Goal: Task Accomplishment & Management: Manage account settings

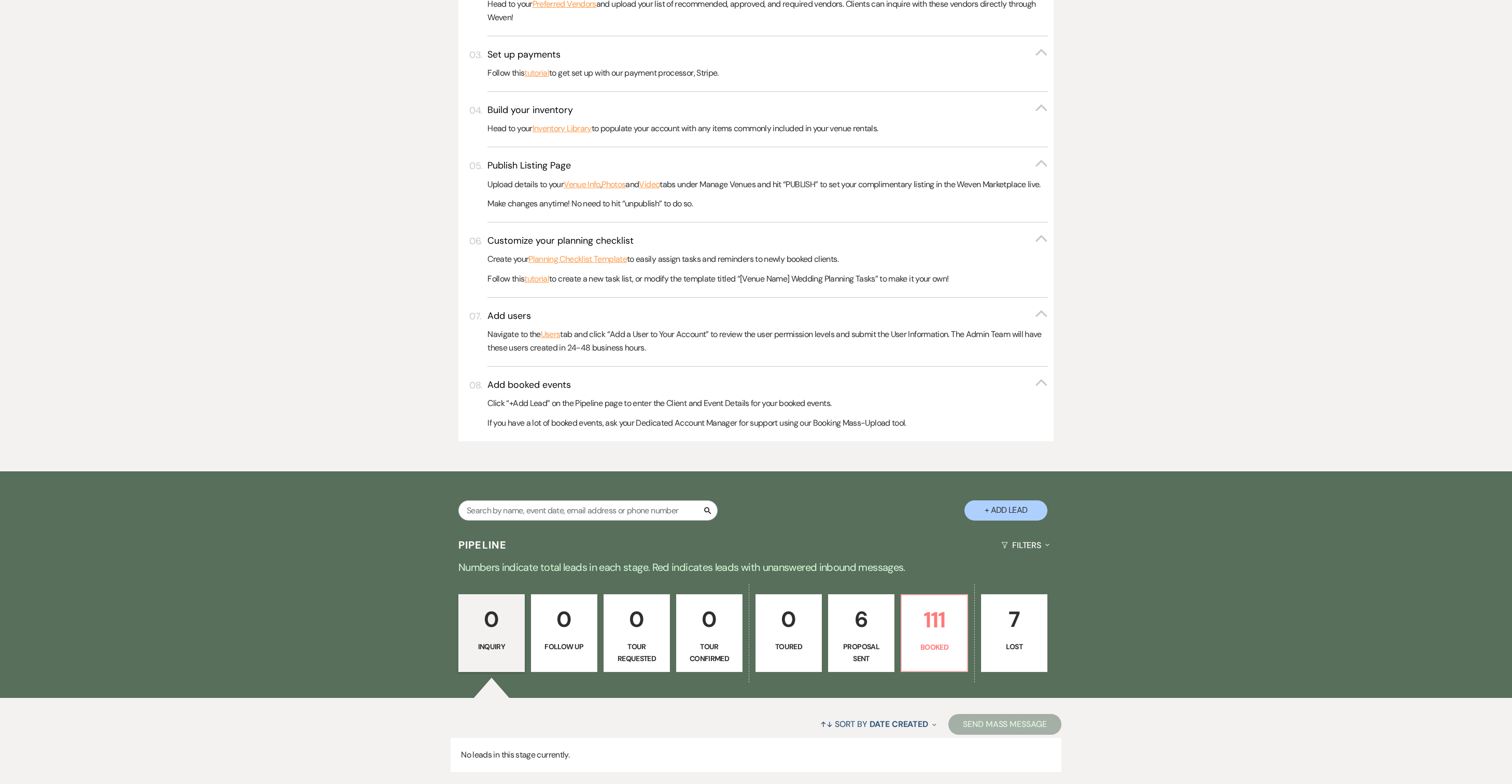
scroll to position [407, 0]
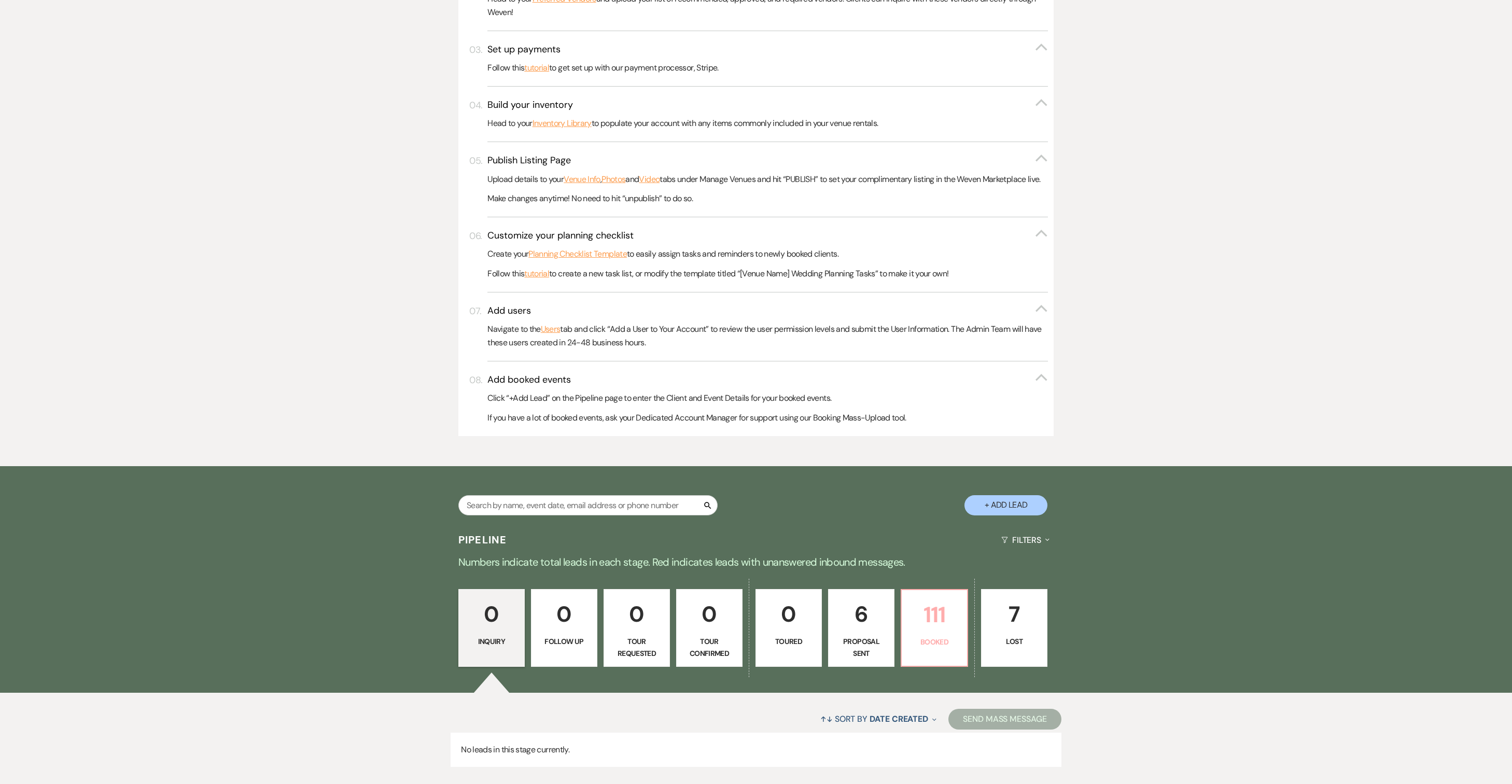
click at [929, 667] on link "111 Booked" at bounding box center [934, 628] width 67 height 78
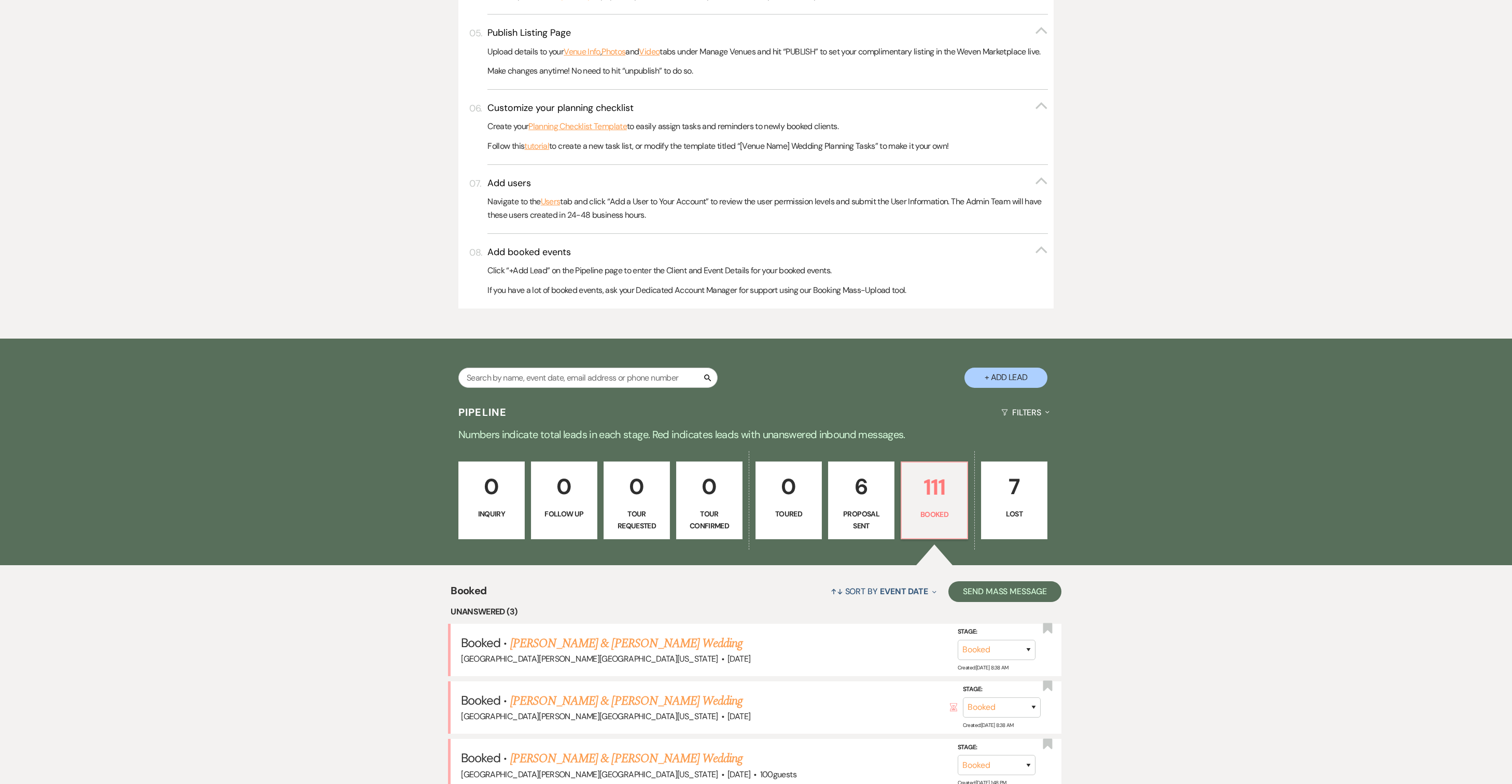
click at [849, 532] on p "Proposal Sent" at bounding box center [861, 520] width 53 height 24
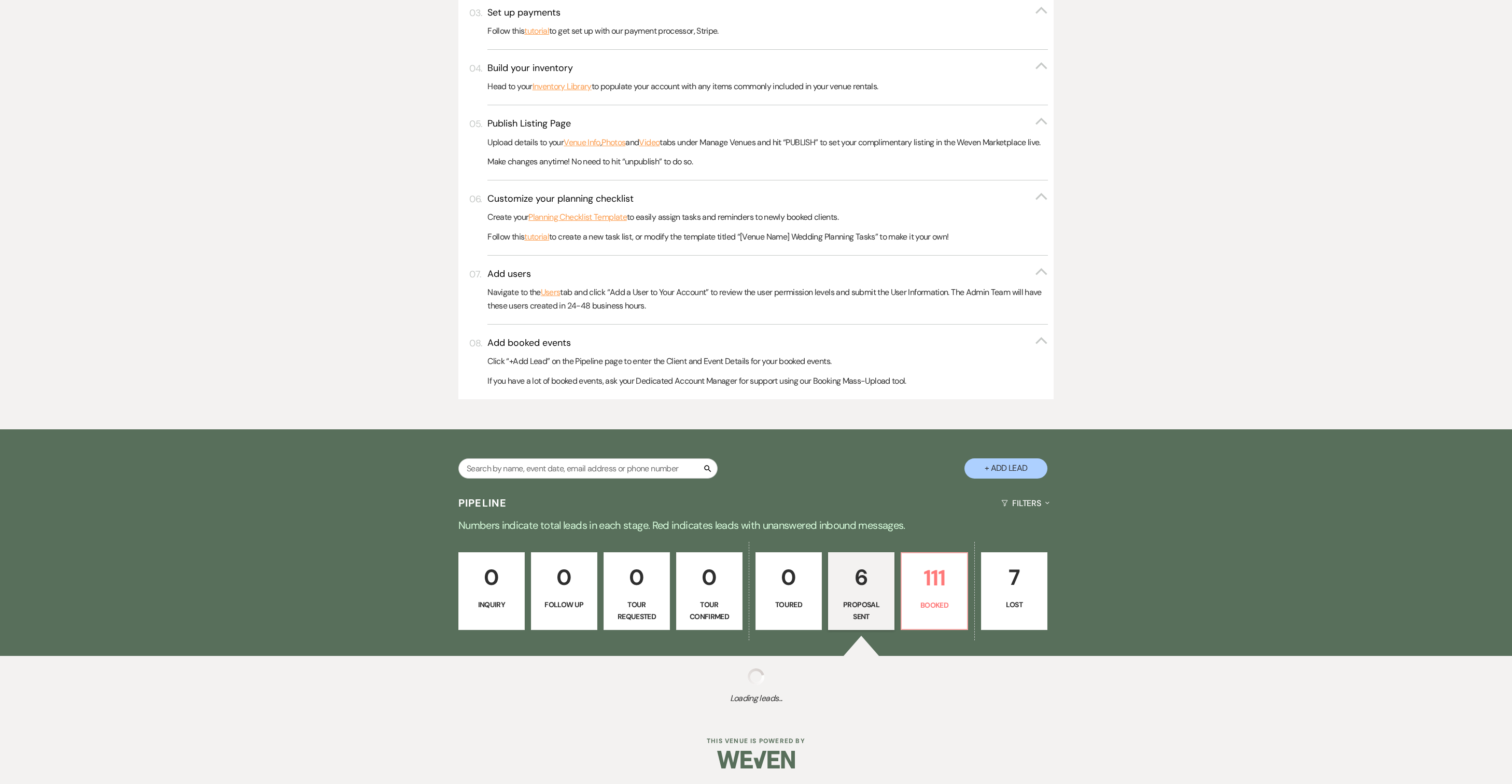
select select "6"
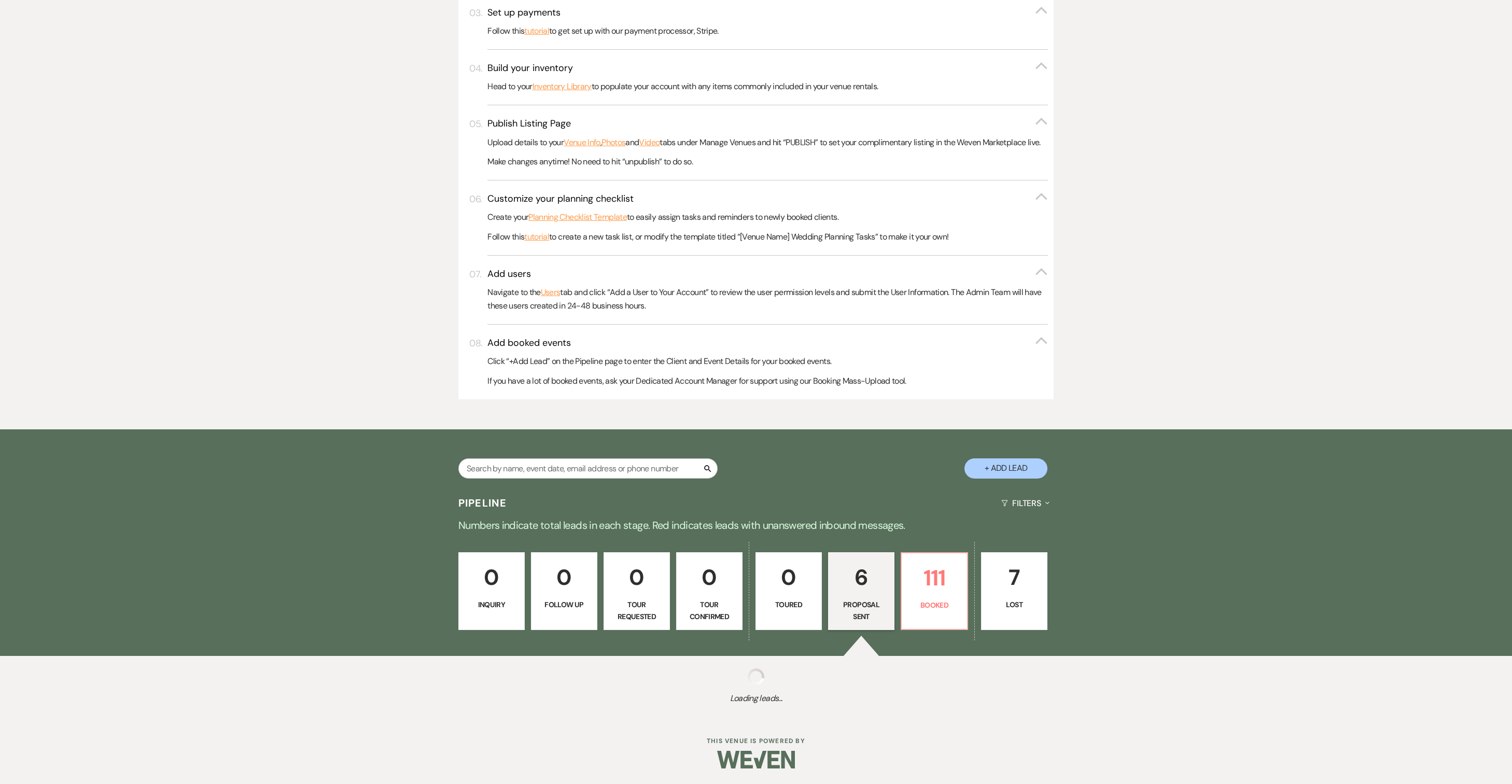
select select "6"
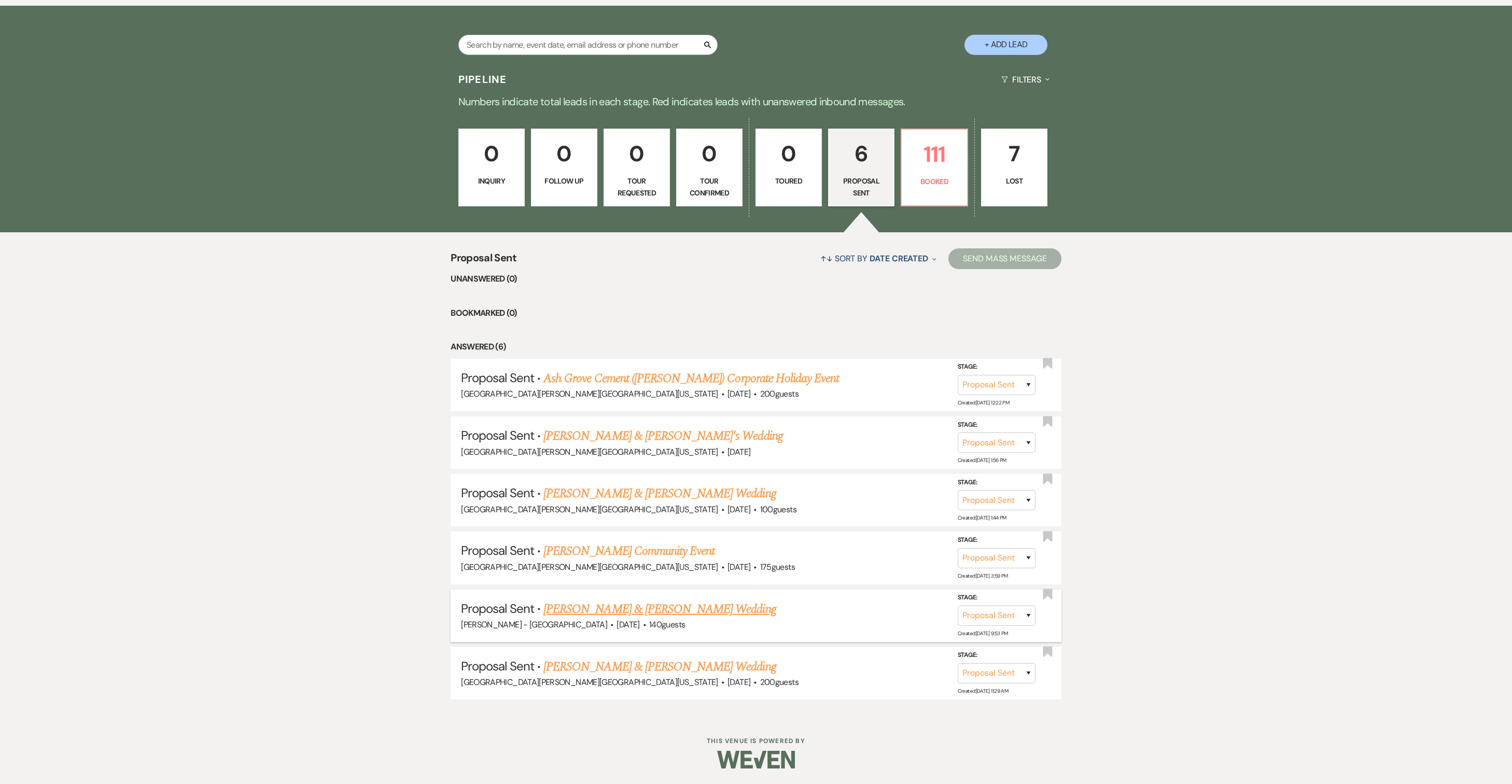
scroll to position [915, 0]
click at [557, 35] on input "text" at bounding box center [588, 45] width 259 height 20
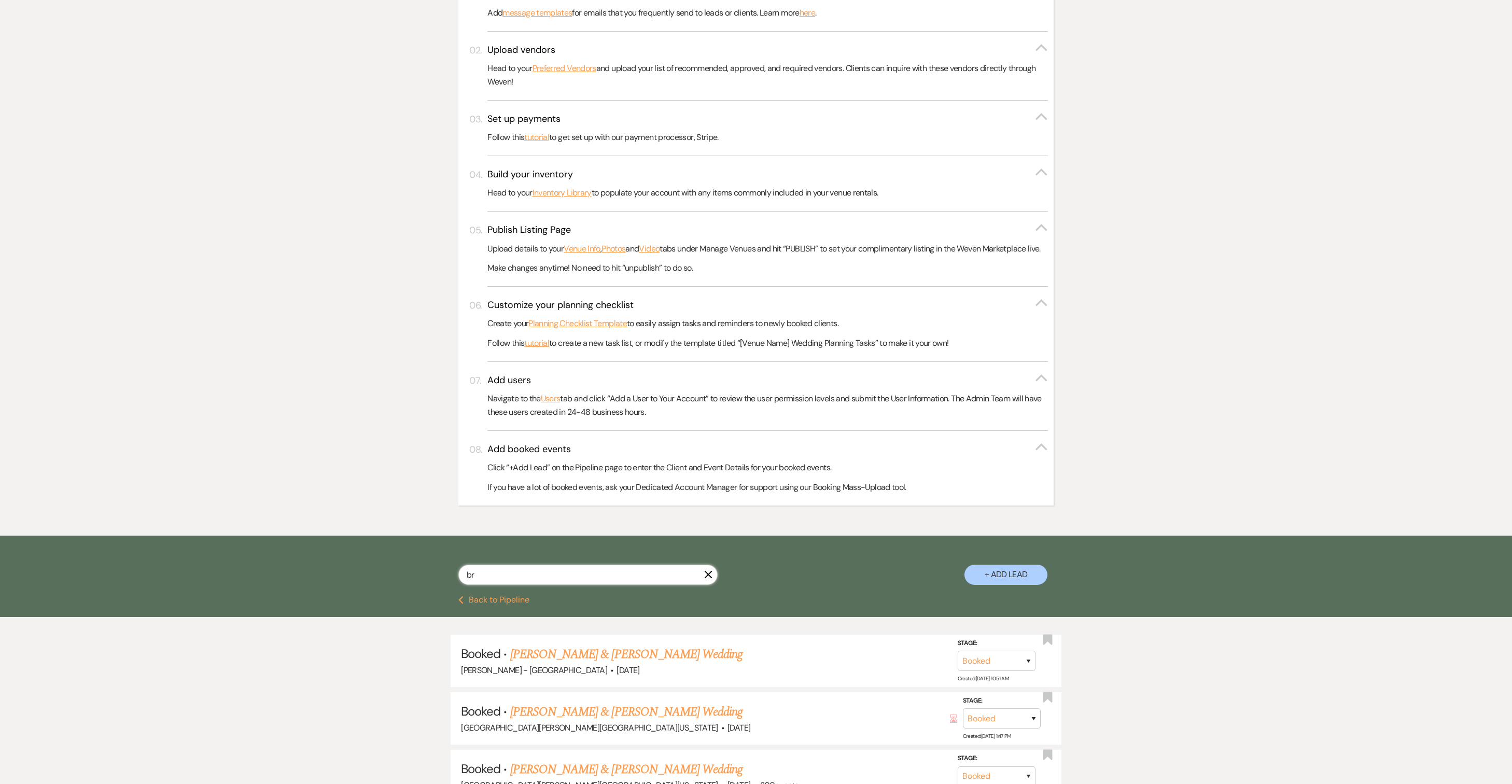
type input "b"
type input "[PERSON_NAME]"
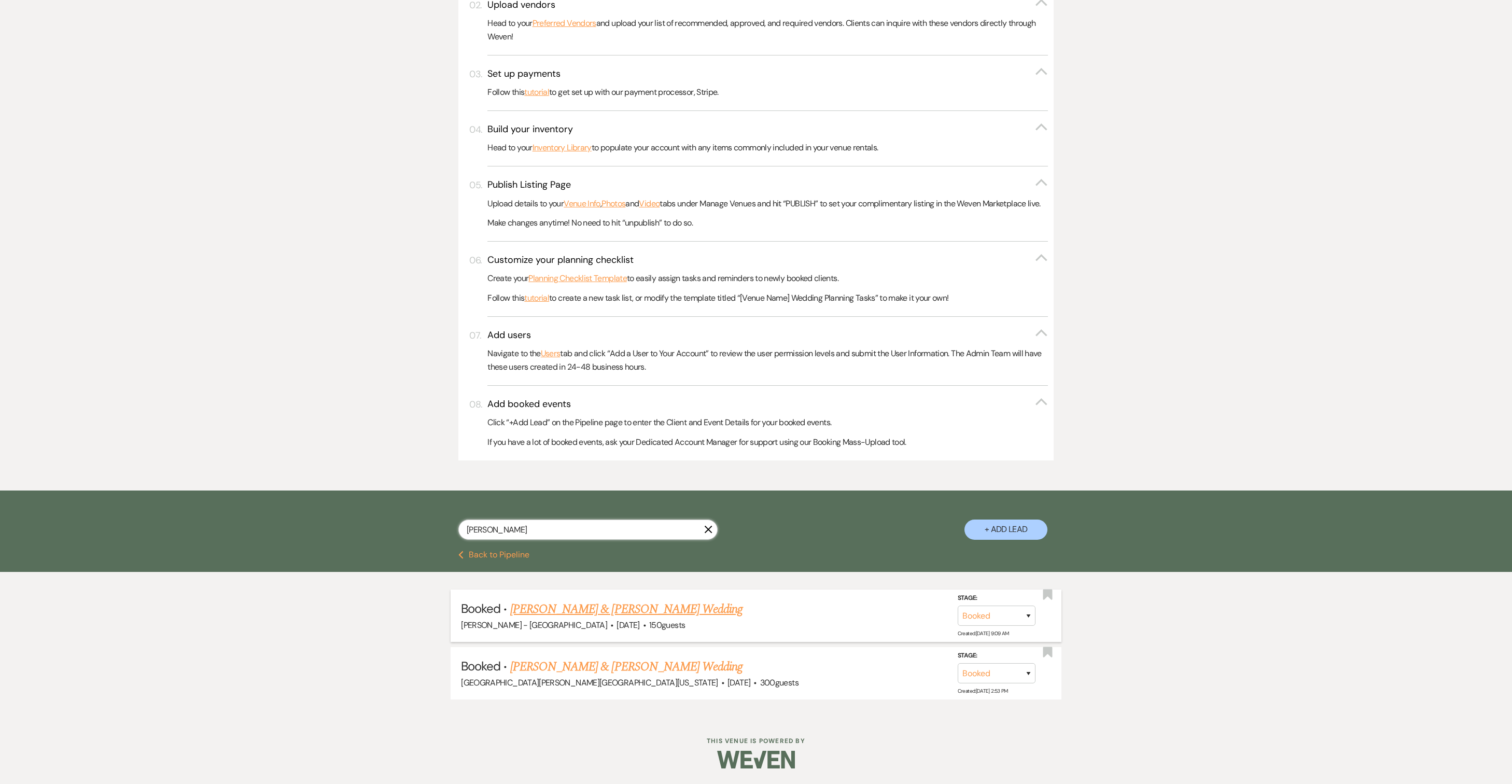
scroll to position [399, 0]
click at [670, 676] on link "[PERSON_NAME] & [PERSON_NAME] Wedding" at bounding box center [627, 667] width 232 height 19
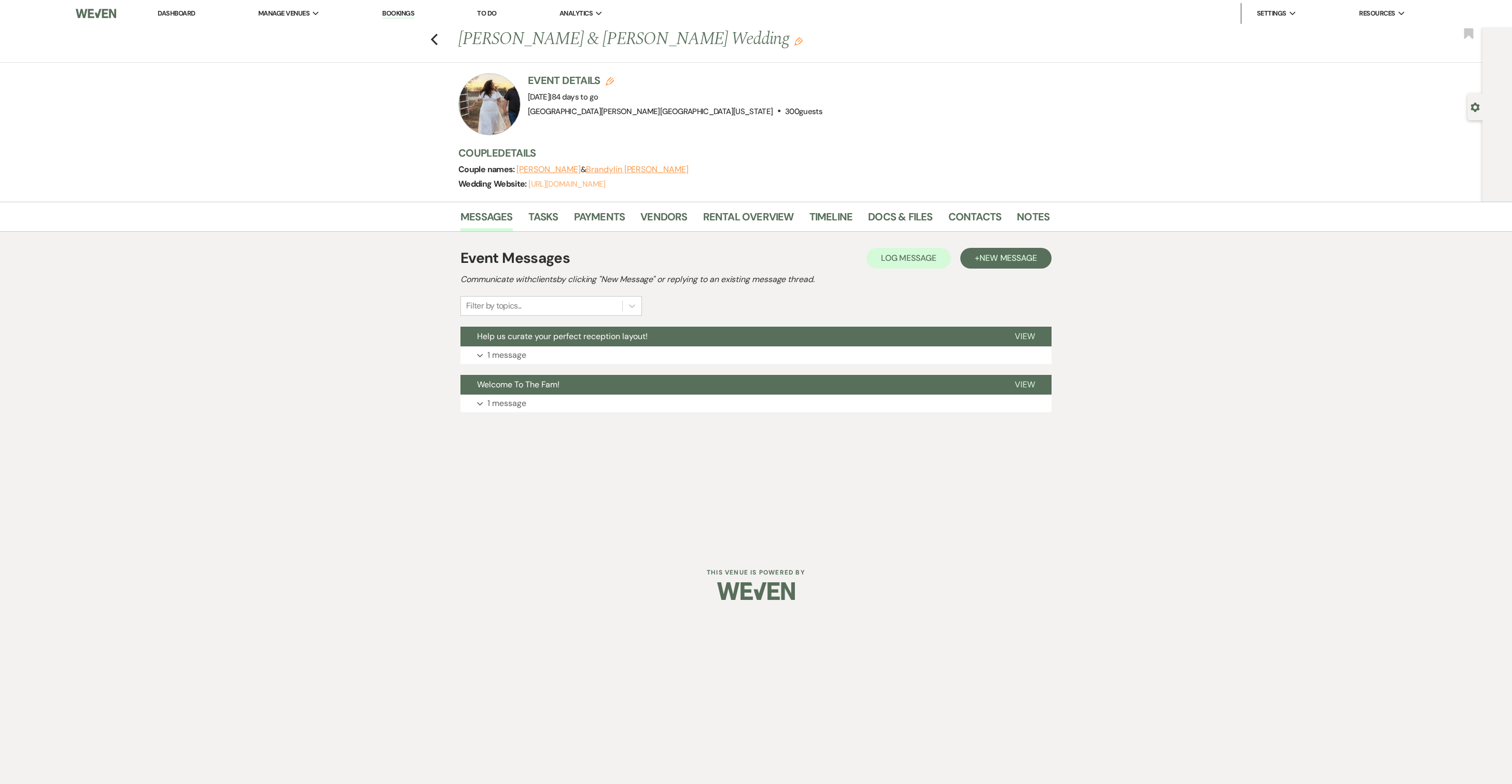
click at [605, 183] on link "[URL][DOMAIN_NAME]" at bounding box center [566, 184] width 77 height 11
click at [437, 44] on icon "Previous" at bounding box center [434, 39] width 8 height 12
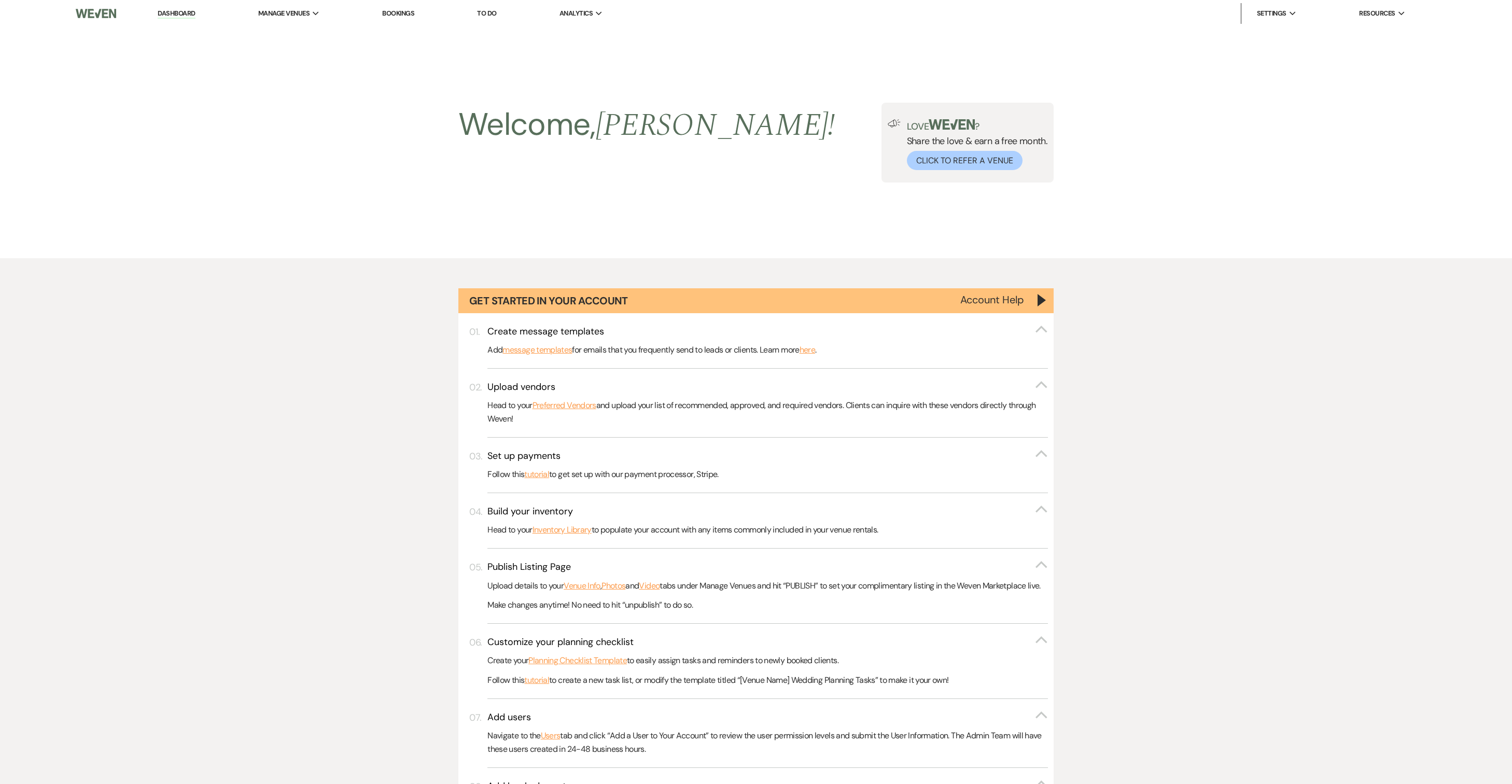
scroll to position [399, 0]
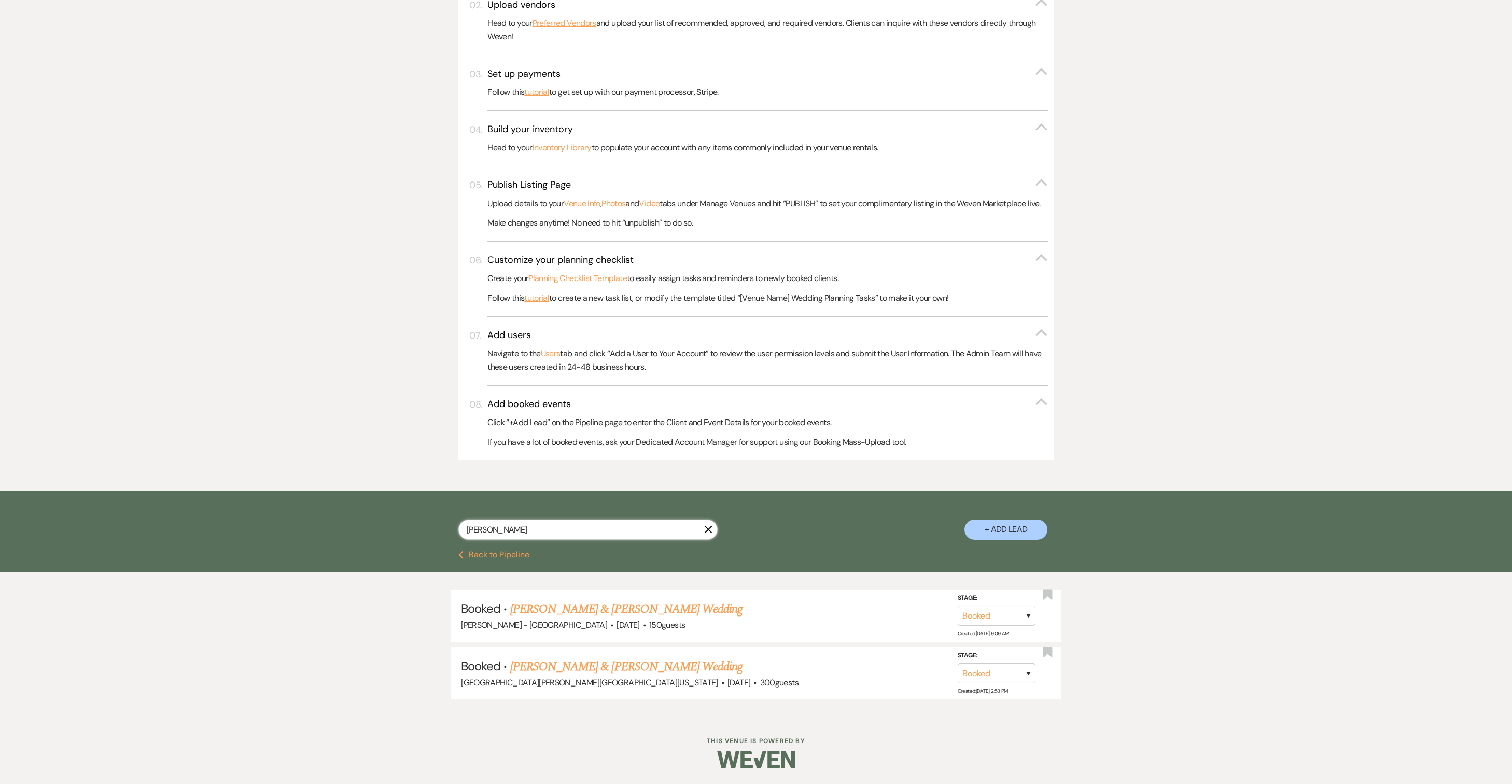
drag, startPoint x: 526, startPoint y: 541, endPoint x: 448, endPoint y: 538, distance: 78.1
click at [448, 538] on div "[PERSON_NAME] X + Add Lead" at bounding box center [756, 522] width 747 height 52
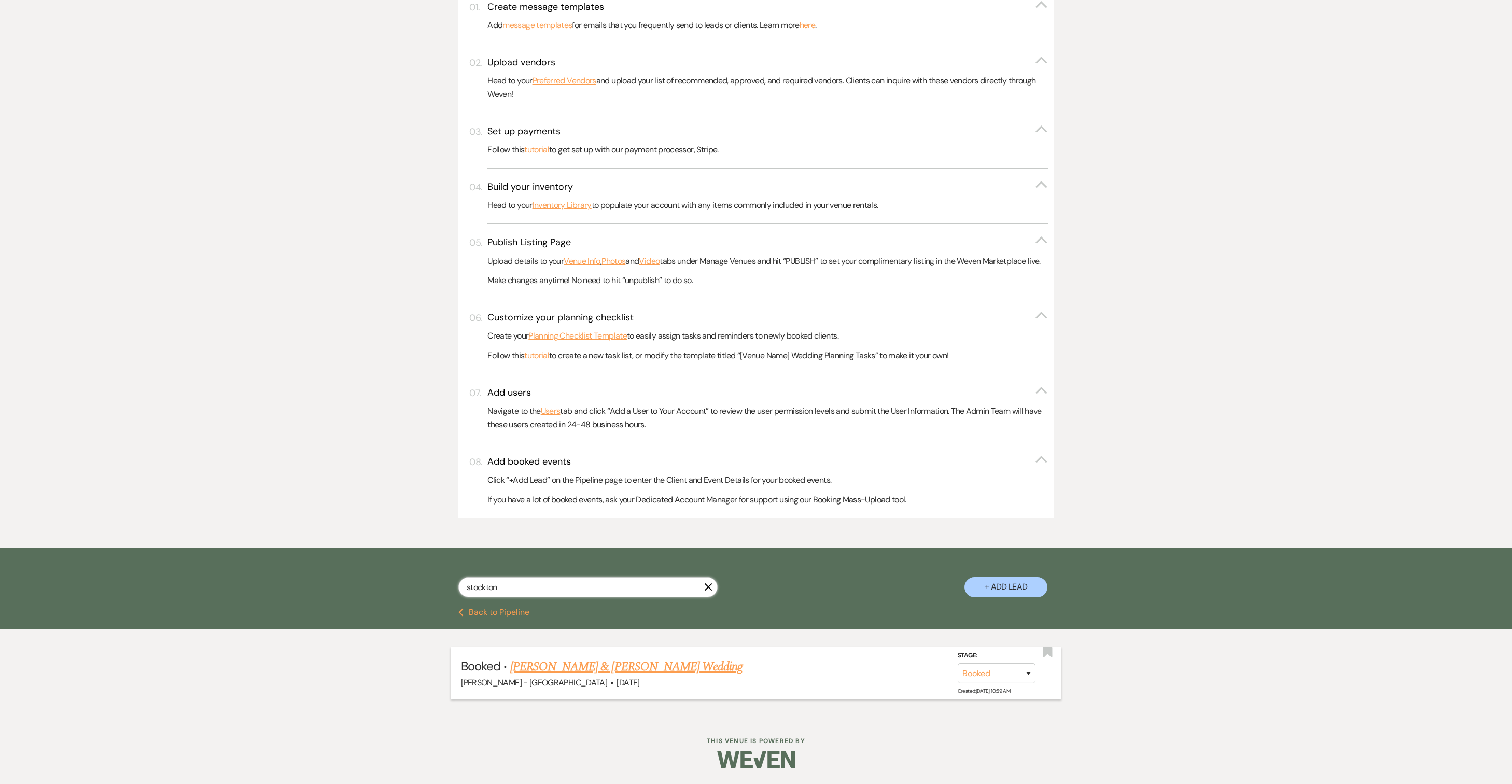
type input "stockton"
click at [578, 676] on link "[PERSON_NAME] & [PERSON_NAME] Wedding" at bounding box center [627, 667] width 232 height 19
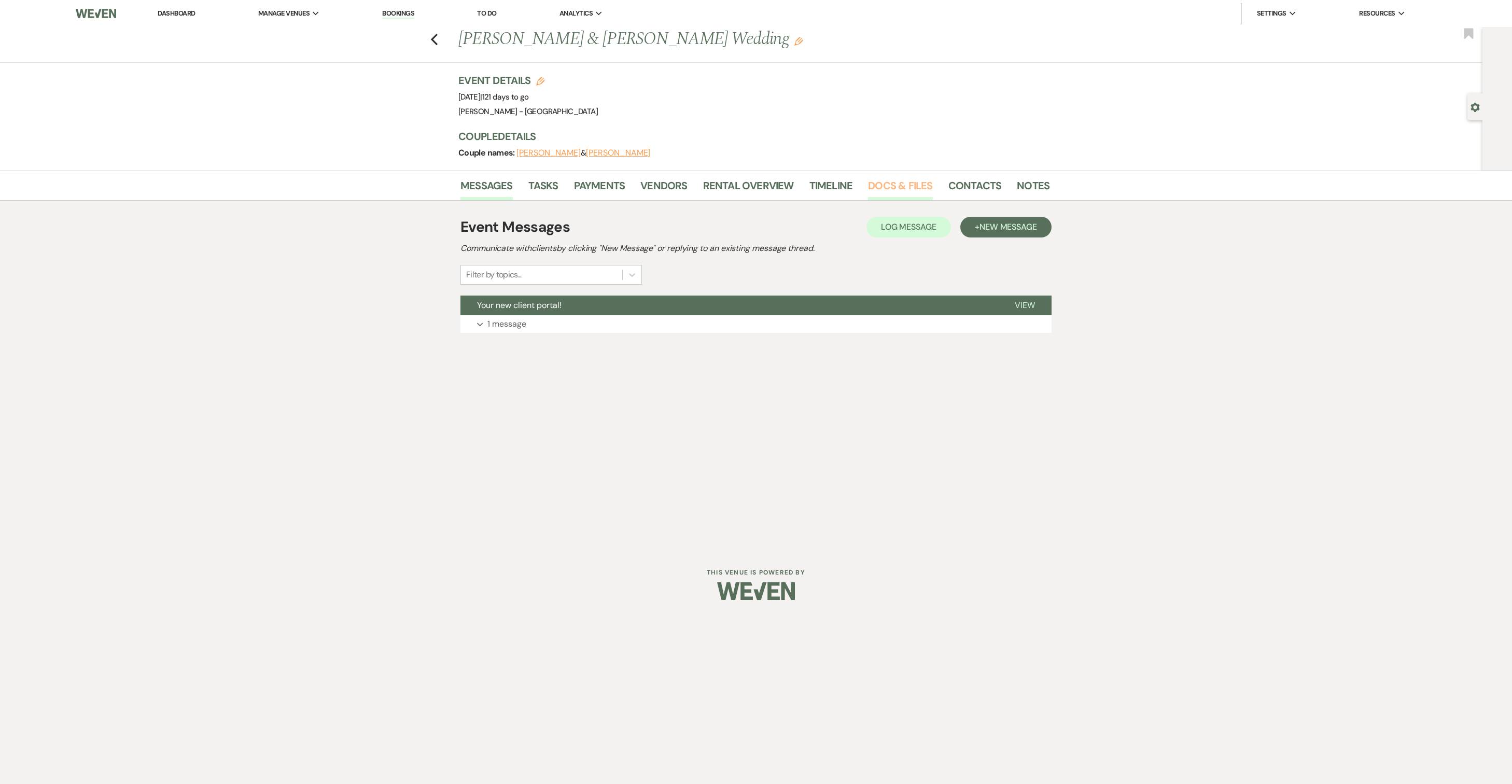
click at [919, 192] on link "Docs & Files" at bounding box center [900, 189] width 64 height 23
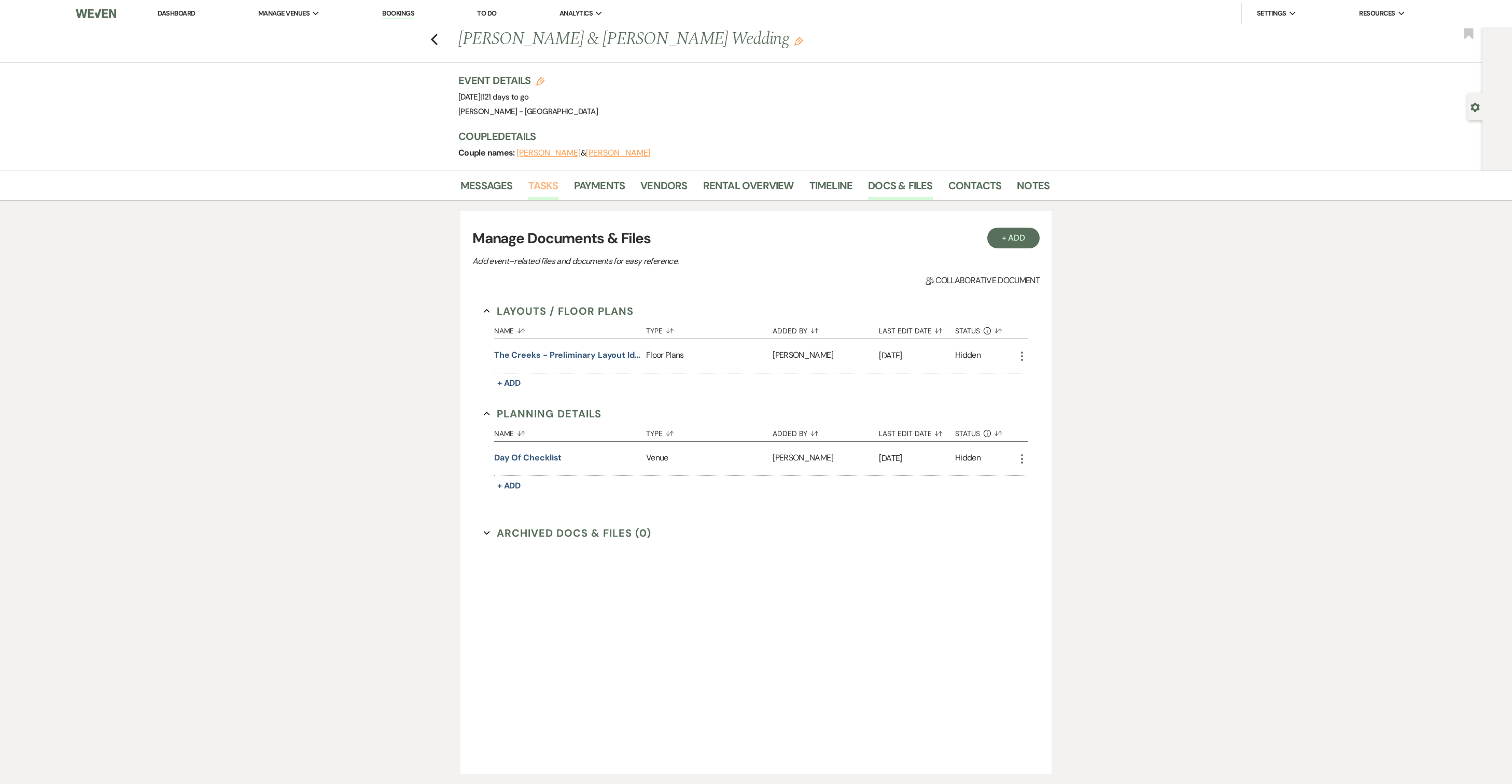
click at [541, 191] on link "Tasks" at bounding box center [543, 189] width 30 height 23
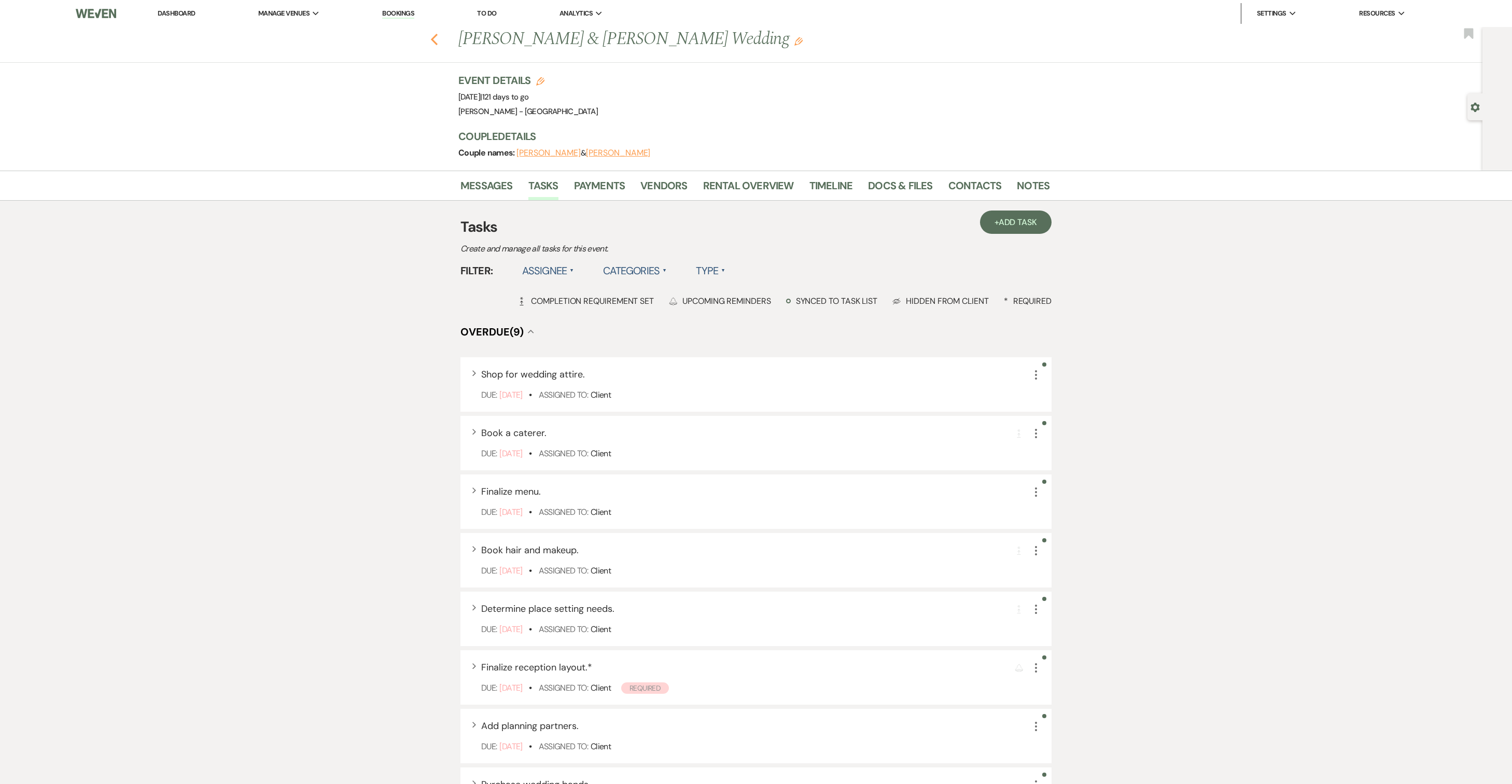
click at [430, 38] on icon "Previous" at bounding box center [434, 39] width 8 height 12
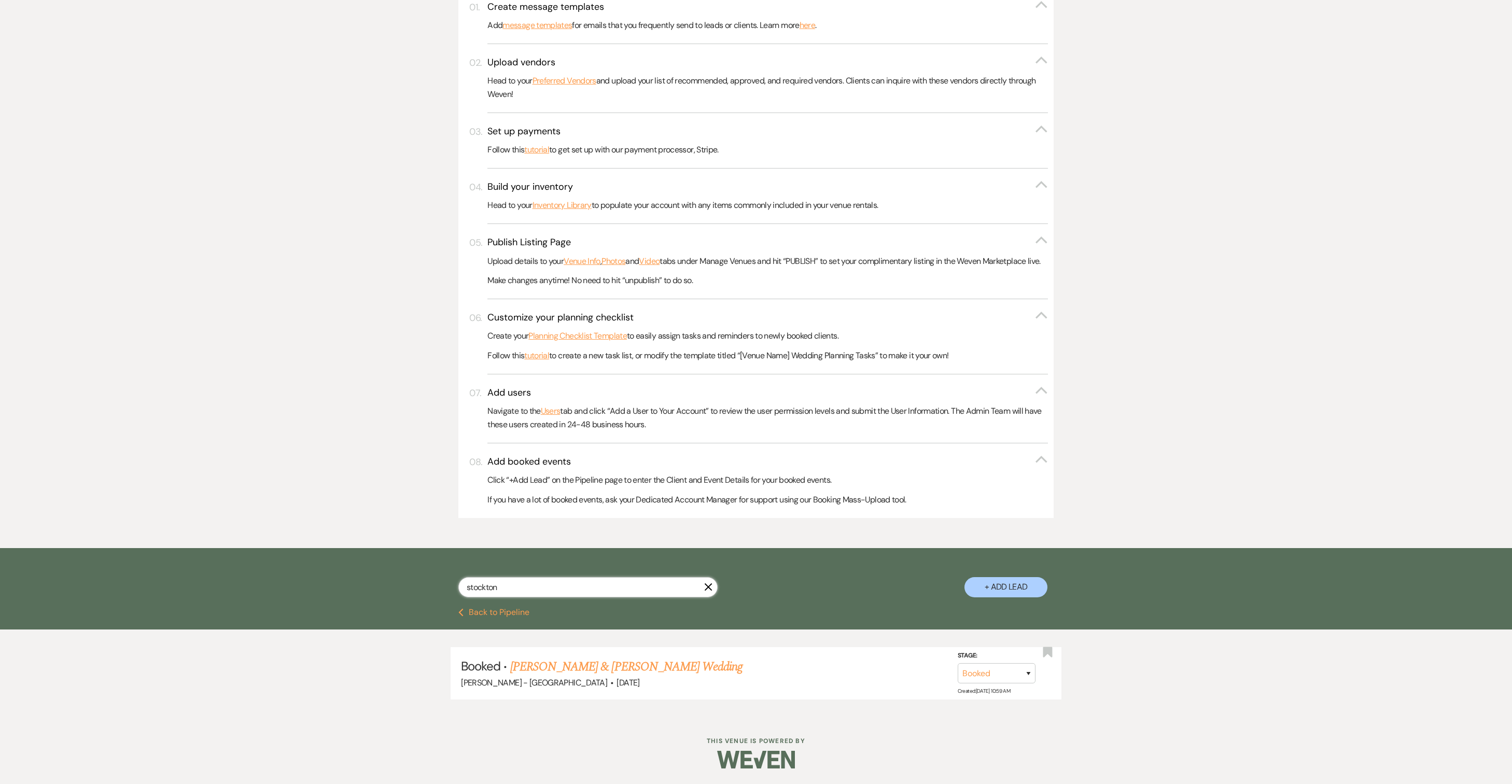
drag, startPoint x: 519, startPoint y: 607, endPoint x: 446, endPoint y: 601, distance: 73.2
click at [444, 601] on div "stockton X + Add Lead" at bounding box center [756, 579] width 747 height 52
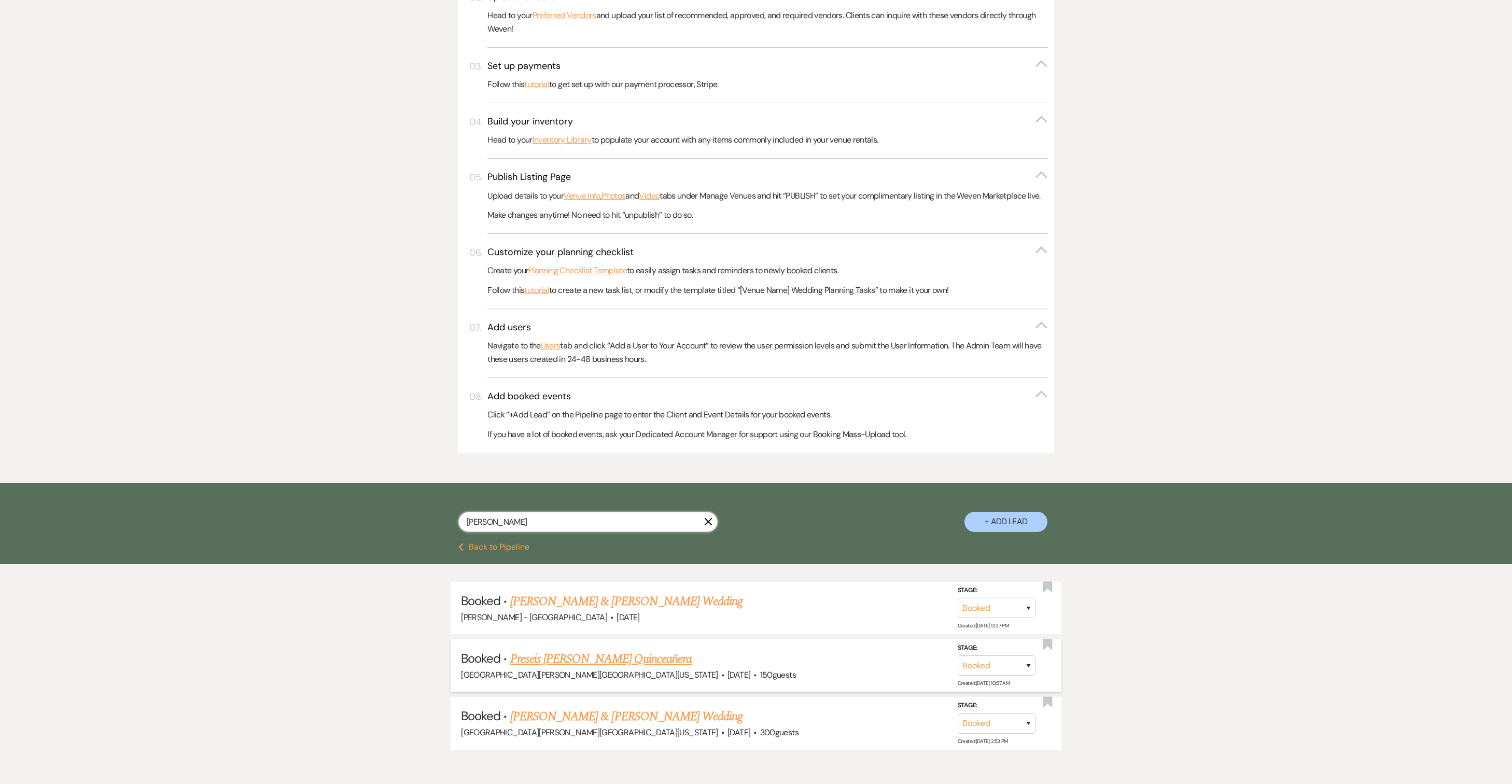
scroll to position [392, 0]
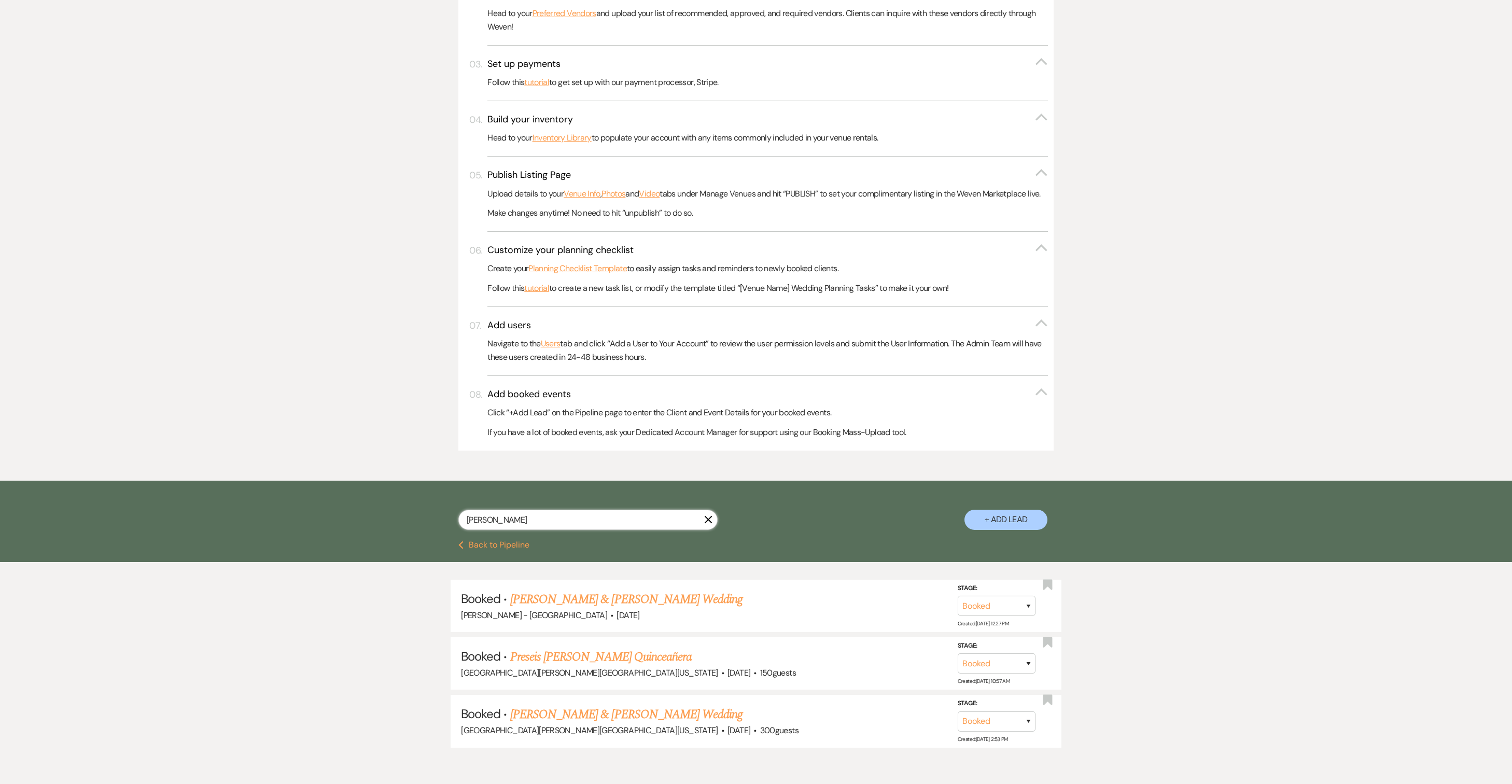
drag, startPoint x: 513, startPoint y: 549, endPoint x: 454, endPoint y: 545, distance: 59.1
click at [454, 538] on div "[PERSON_NAME] X + Add Lead" at bounding box center [756, 512] width 747 height 52
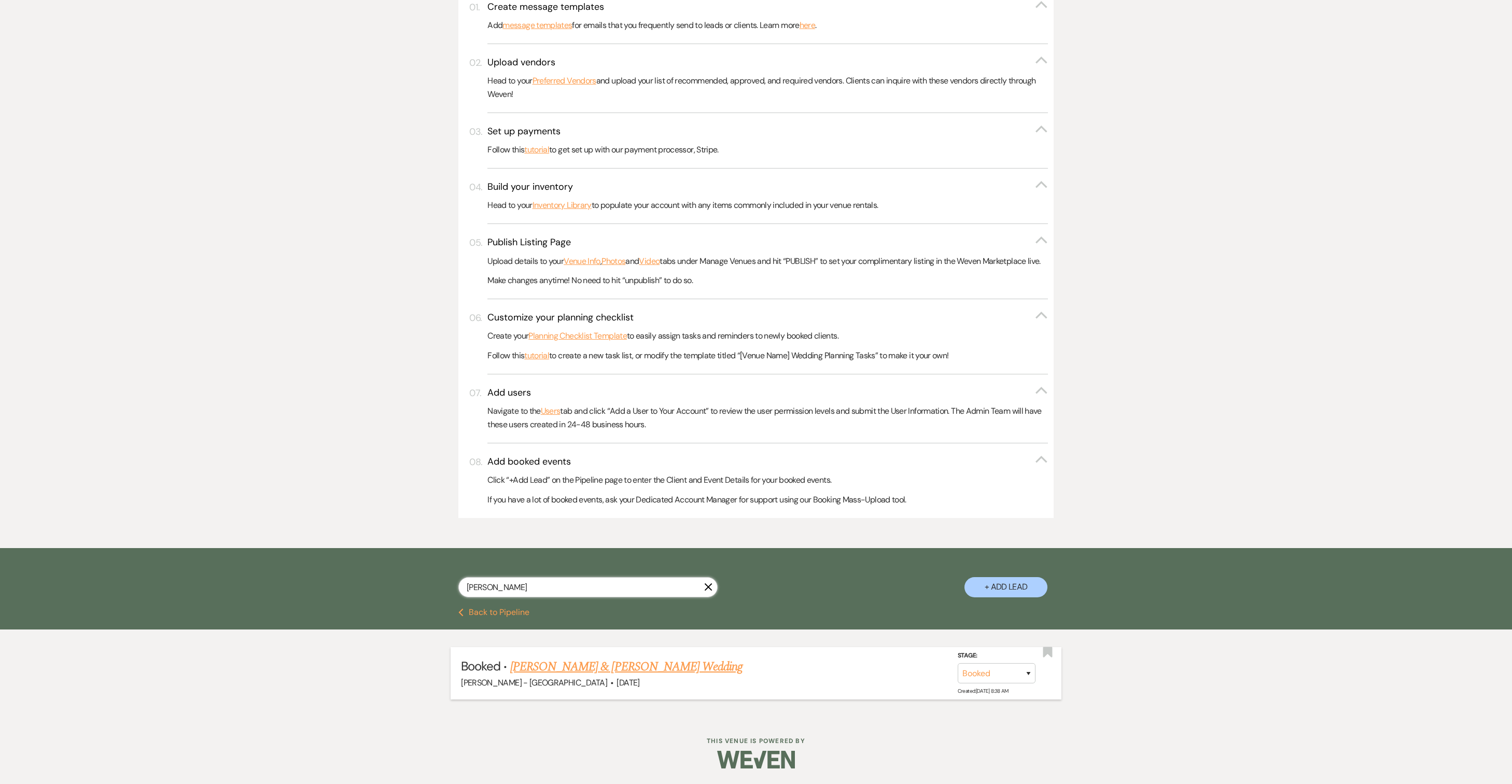
type input "[PERSON_NAME]"
click at [557, 676] on link "[PERSON_NAME] & [PERSON_NAME] Wedding" at bounding box center [627, 667] width 232 height 19
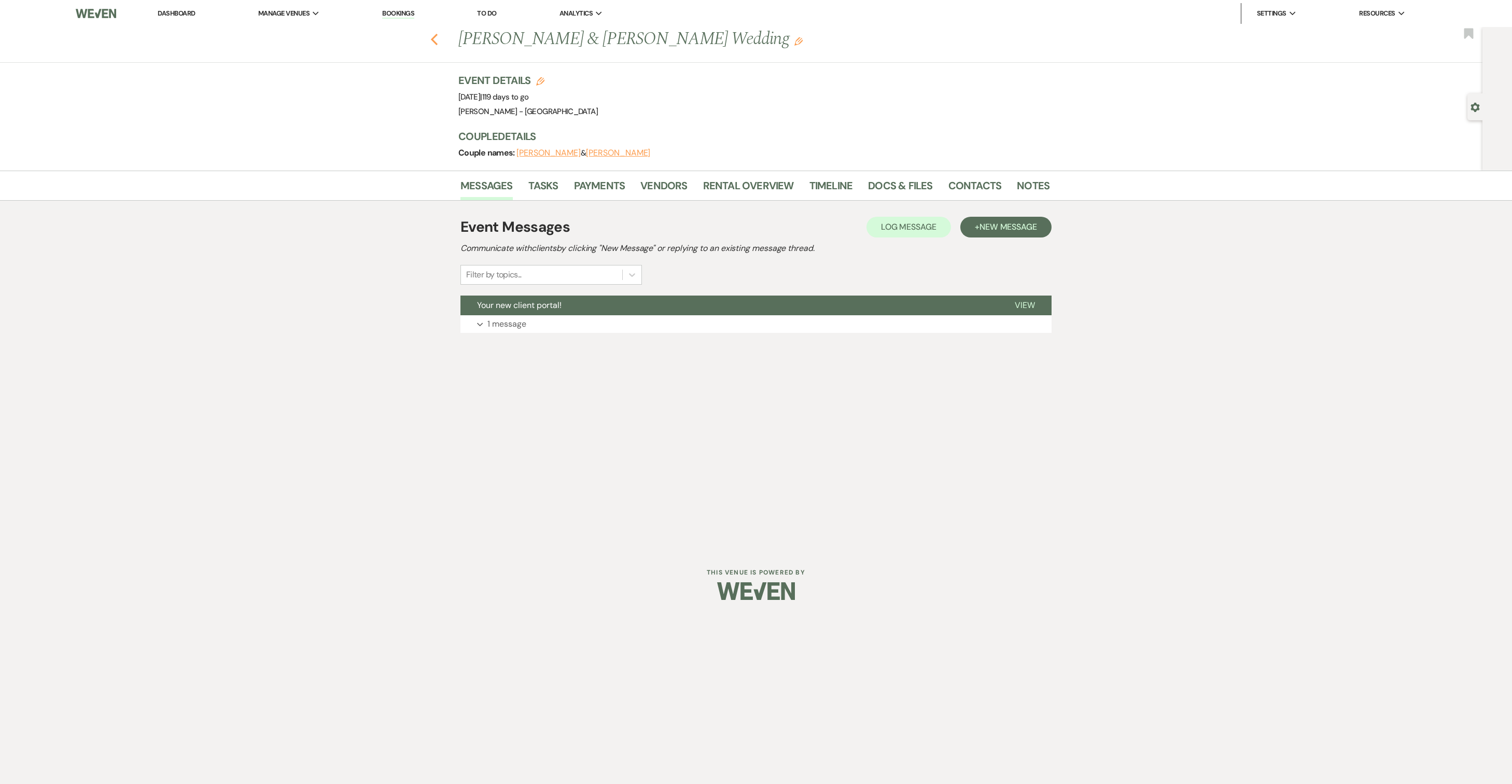
click at [434, 44] on icon "Previous" at bounding box center [434, 39] width 8 height 12
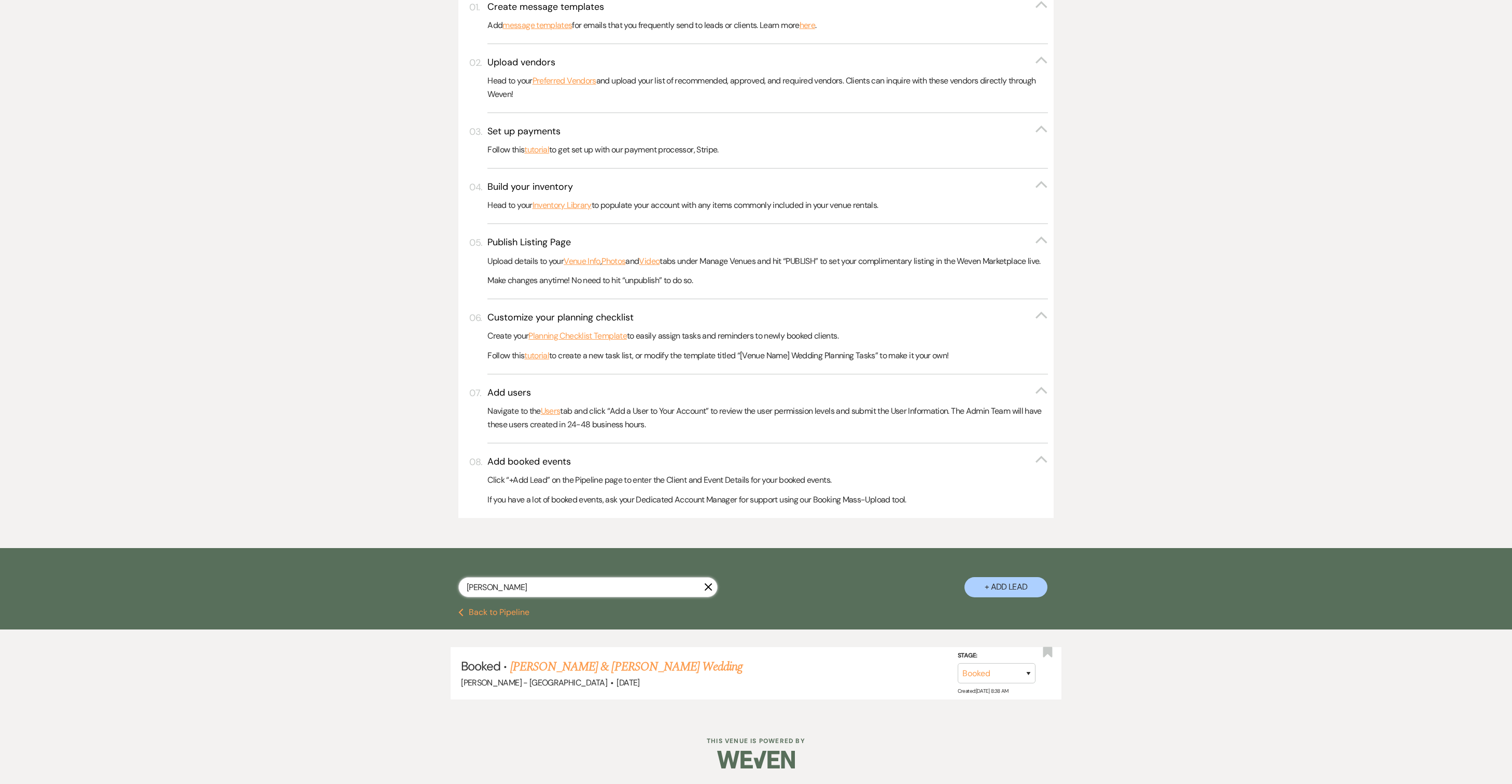
drag, startPoint x: 515, startPoint y: 610, endPoint x: 448, endPoint y: 607, distance: 67.1
click at [448, 605] on div "[PERSON_NAME] + Add Lead" at bounding box center [756, 579] width 747 height 52
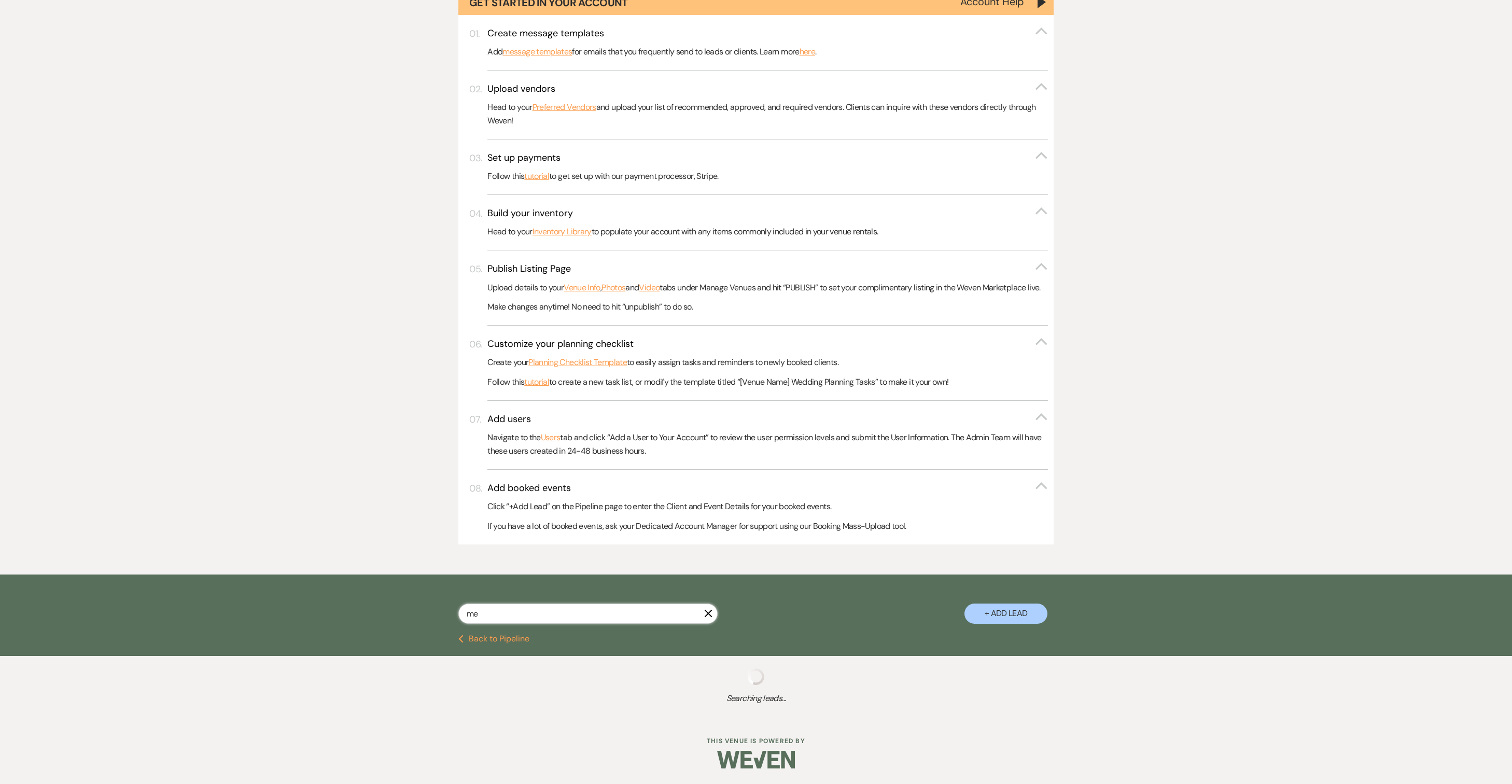
type input "men"
select select "6"
select select "8"
select select "11"
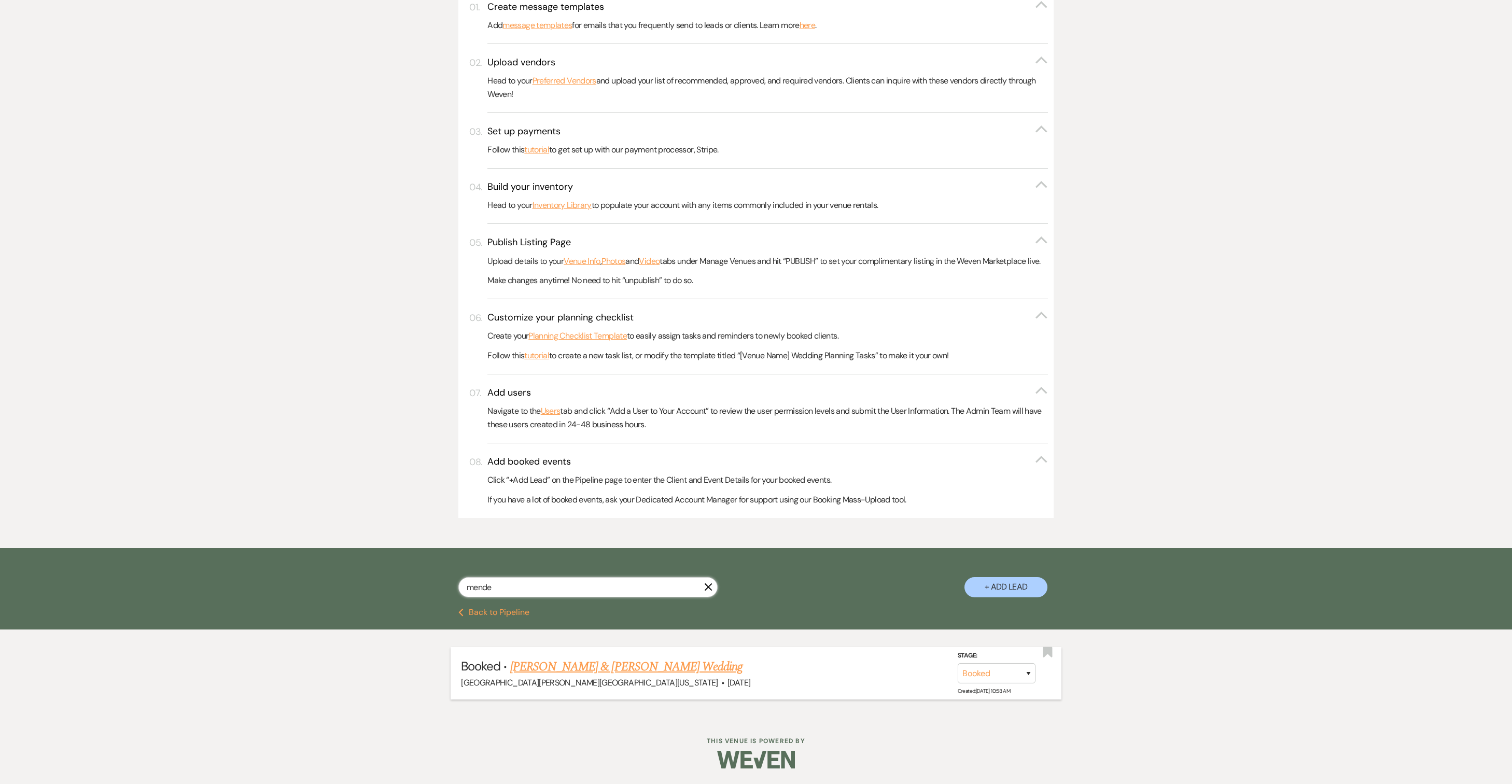
type input "mende"
click at [574, 676] on link "[PERSON_NAME] & [PERSON_NAME] Wedding" at bounding box center [627, 667] width 232 height 19
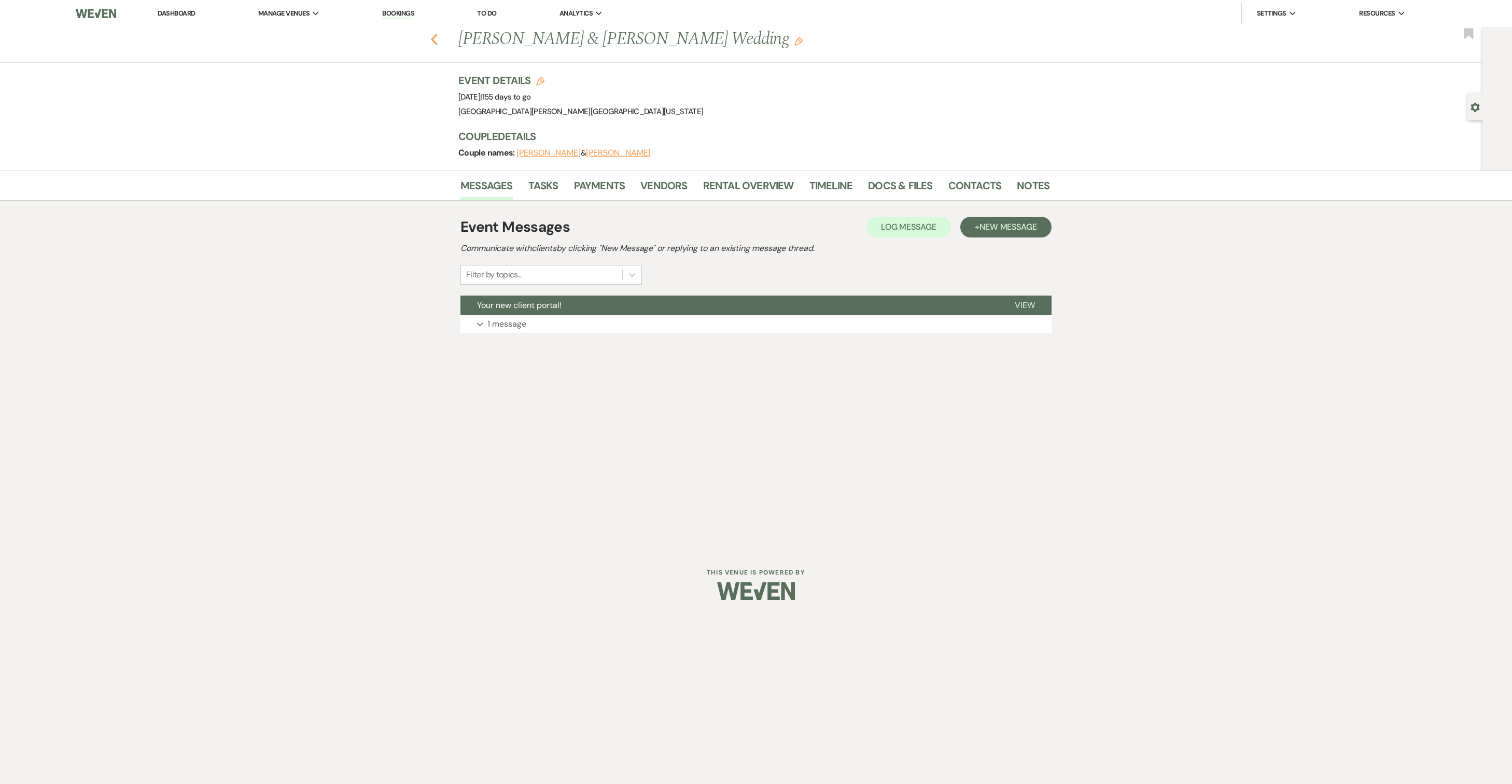
click at [437, 42] on icon "Previous" at bounding box center [434, 39] width 8 height 12
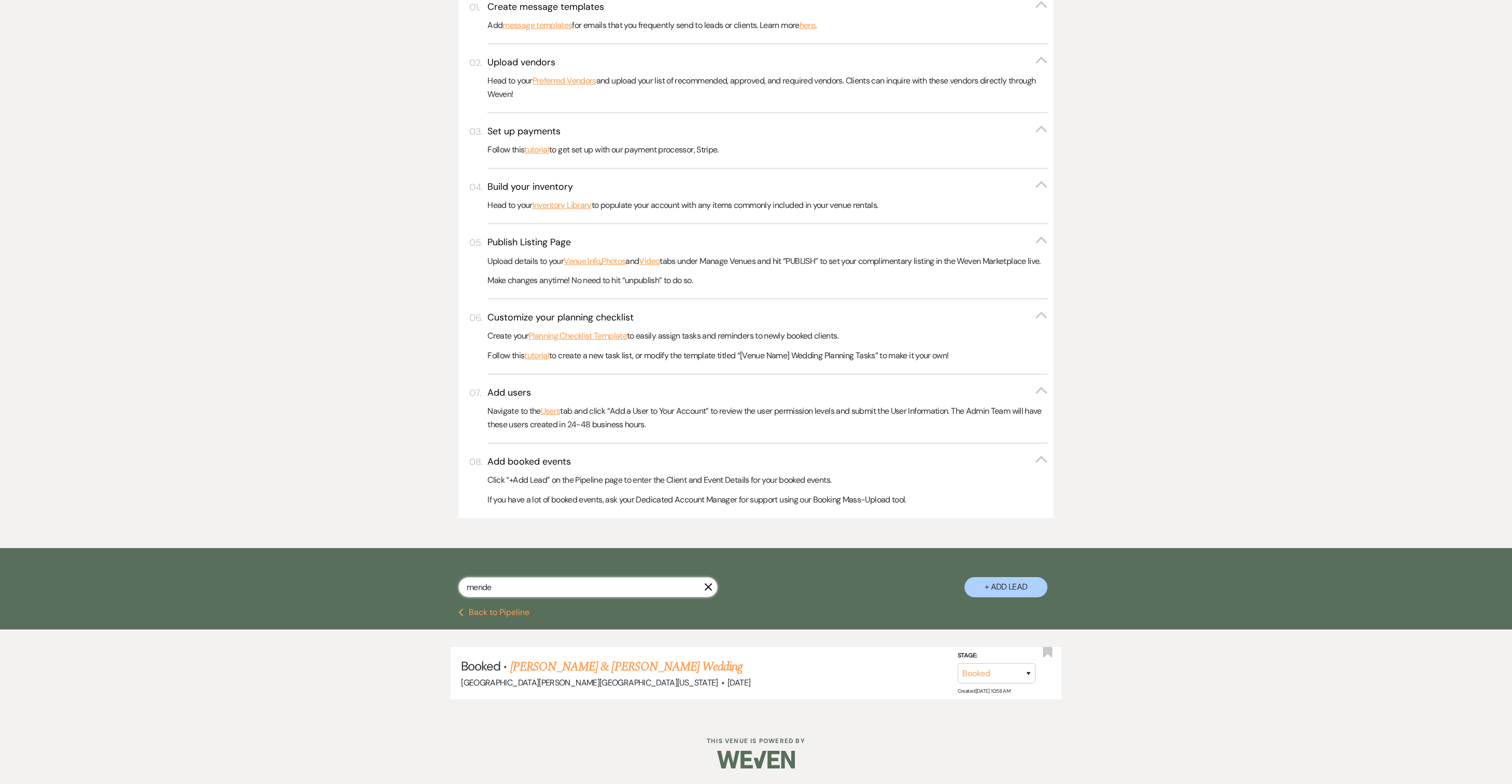
drag, startPoint x: 506, startPoint y: 604, endPoint x: 452, endPoint y: 602, distance: 54.0
click at [452, 604] on div "mende X + Add Lead" at bounding box center [756, 579] width 747 height 52
